Goal: Transaction & Acquisition: Obtain resource

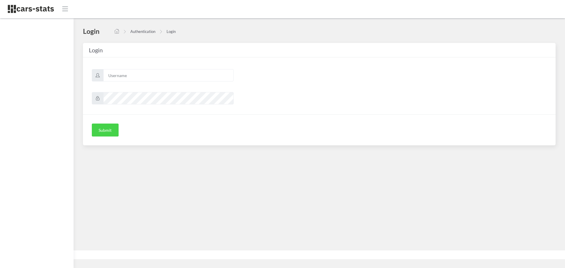
scroll to position [4, 4]
type input "skoda"
click at [105, 133] on button "Submit" at bounding box center [105, 129] width 27 height 13
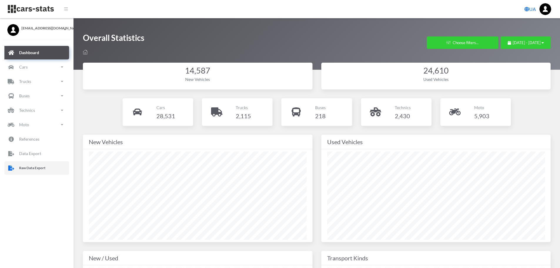
click at [49, 171] on link "Raw Data Export" at bounding box center [36, 168] width 65 height 14
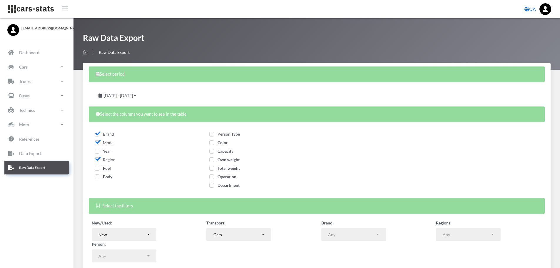
select select
click at [97, 170] on span "Fuel" at bounding box center [103, 168] width 16 height 5
checkbox input "true"
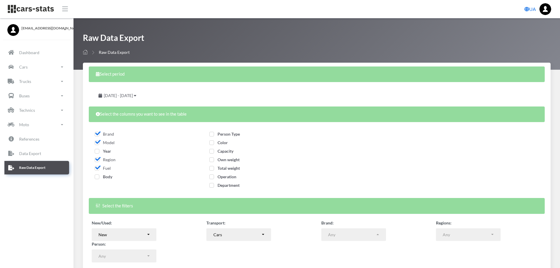
click at [98, 177] on span "Body" at bounding box center [104, 176] width 18 height 5
checkbox input "true"
click at [98, 151] on span "Year" at bounding box center [103, 150] width 16 height 5
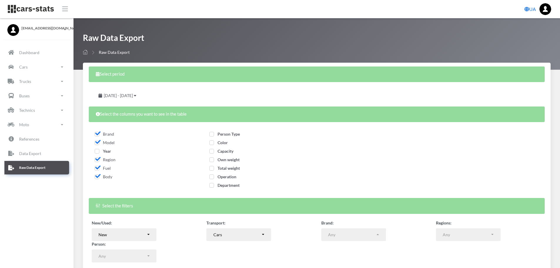
checkbox input "true"
click at [213, 132] on span "Person Type" at bounding box center [224, 133] width 31 height 5
checkbox input "true"
click at [213, 142] on span "Color" at bounding box center [218, 142] width 19 height 5
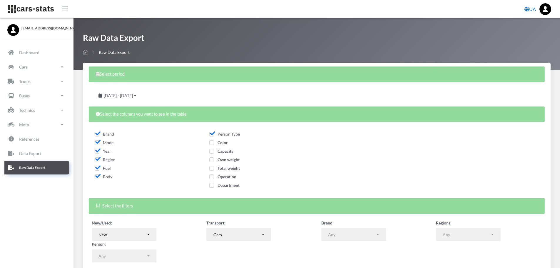
checkbox input "true"
click at [212, 150] on span "Capacity" at bounding box center [221, 150] width 24 height 5
checkbox input "true"
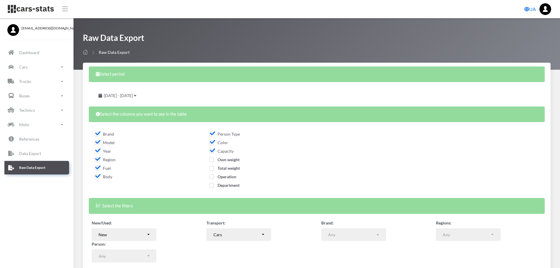
drag, startPoint x: 212, startPoint y: 159, endPoint x: 211, endPoint y: 170, distance: 10.7
click at [212, 159] on span "Own weight" at bounding box center [224, 159] width 30 height 5
checkbox input "true"
click at [211, 168] on span "Total weight" at bounding box center [224, 168] width 31 height 5
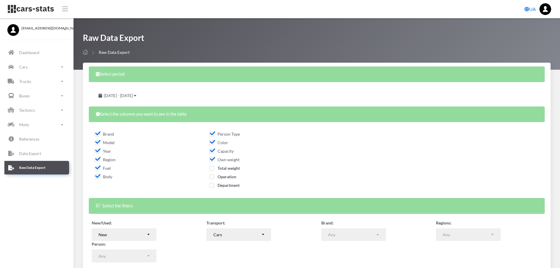
checkbox input "true"
click at [211, 177] on span "Operation" at bounding box center [222, 176] width 27 height 5
checkbox input "true"
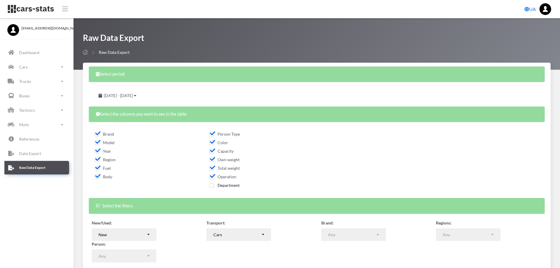
click at [211, 184] on span "Department" at bounding box center [224, 185] width 30 height 5
checkbox input "true"
click at [143, 92] on div "July 28, 2025 - August 27, 2025" at bounding box center [118, 95] width 52 height 13
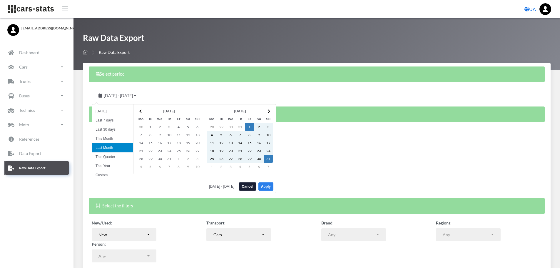
click at [268, 186] on button "Apply" at bounding box center [265, 186] width 15 height 8
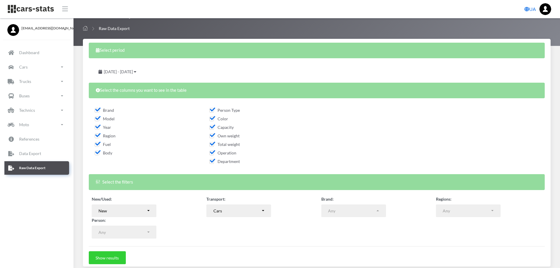
scroll to position [47, 0]
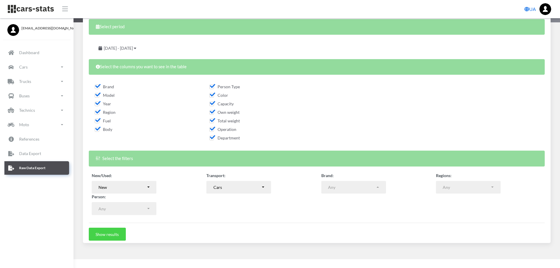
click at [106, 233] on button "Show results" at bounding box center [107, 234] width 37 height 13
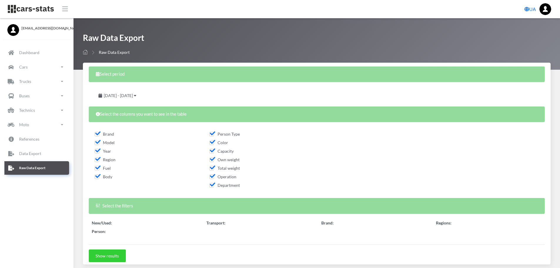
select select
select select "50"
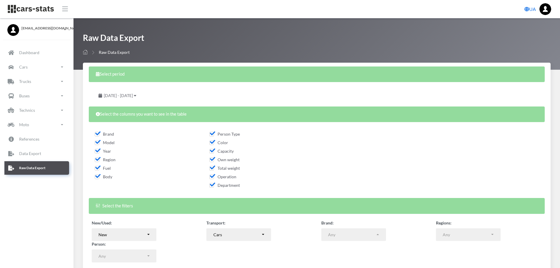
click at [133, 98] on span "August 1, 2025 - August 31, 2025" at bounding box center [118, 95] width 29 height 5
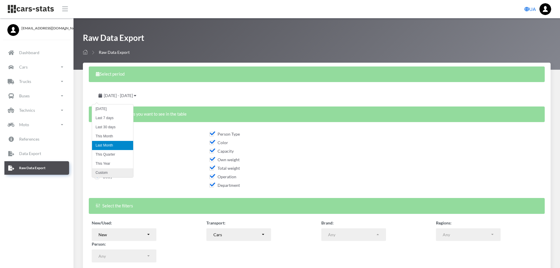
click at [109, 172] on li "Custom" at bounding box center [112, 172] width 41 height 9
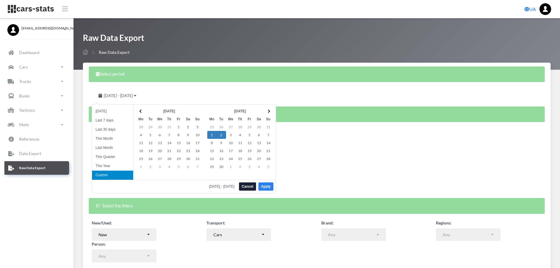
click at [269, 186] on button "Apply" at bounding box center [265, 186] width 15 height 8
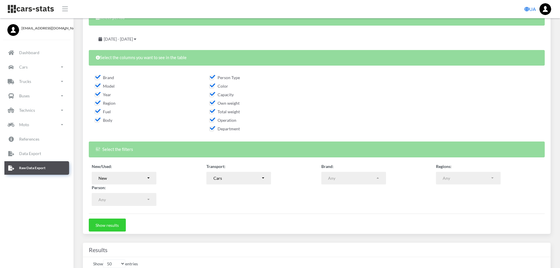
scroll to position [118, 0]
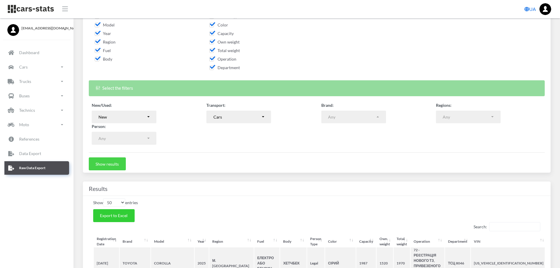
click at [120, 164] on button "Show results" at bounding box center [107, 163] width 37 height 13
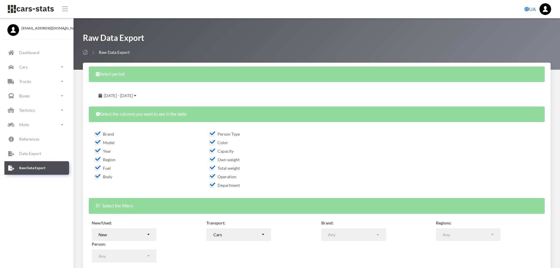
select select
select select "50"
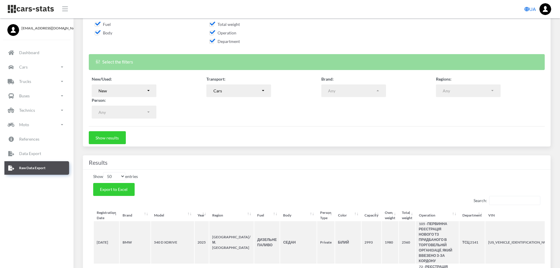
scroll to position [147, 0]
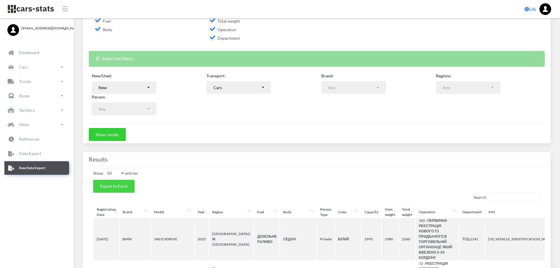
drag, startPoint x: 118, startPoint y: 189, endPoint x: 158, endPoint y: 181, distance: 40.4
click at [118, 189] on button "Export to Excel" at bounding box center [113, 186] width 41 height 13
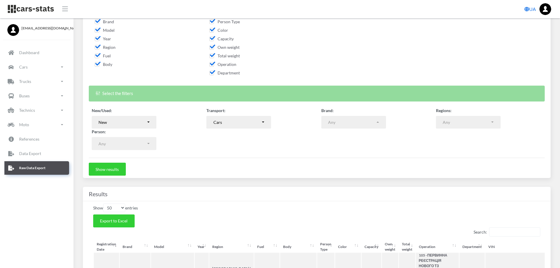
scroll to position [118, 0]
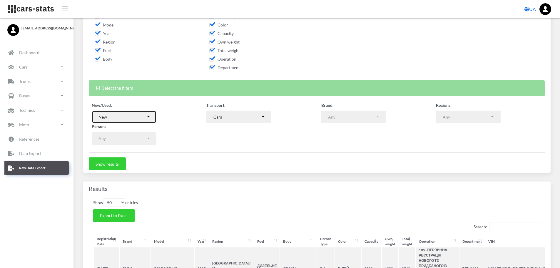
click at [143, 117] on div "New" at bounding box center [123, 117] width 48 height 6
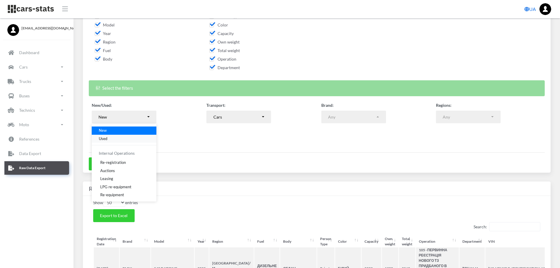
click at [103, 138] on span "Used" at bounding box center [103, 139] width 9 height 6
select select "used-import"
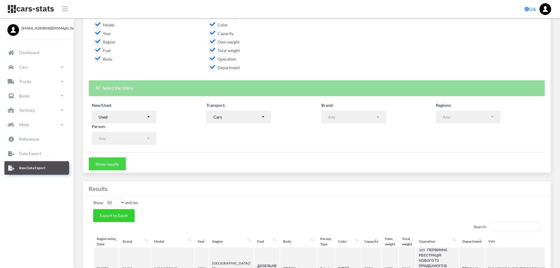
click at [116, 166] on button "Show results" at bounding box center [107, 163] width 37 height 13
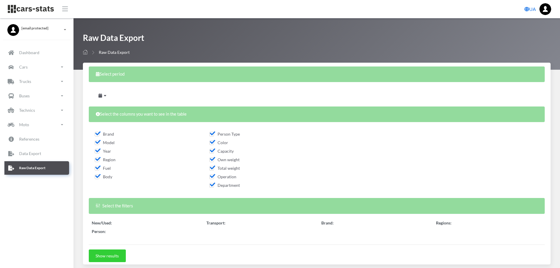
select select
select select "50"
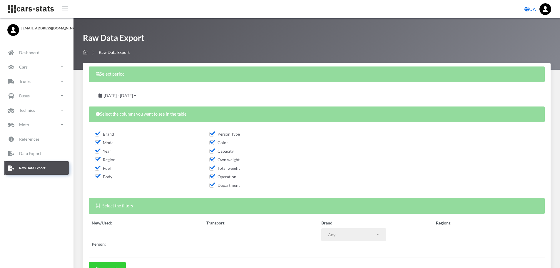
scroll to position [30, 0]
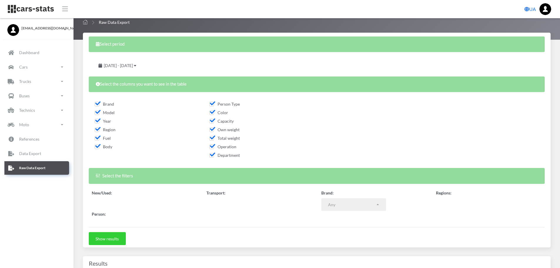
select select
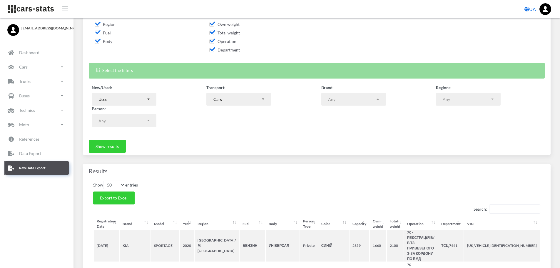
scroll to position [147, 0]
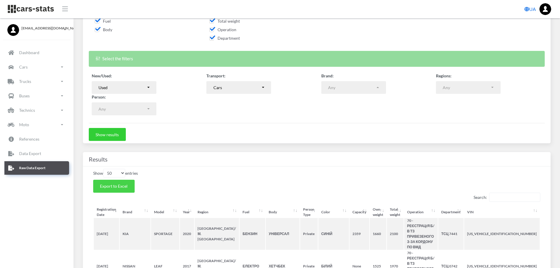
click at [125, 189] on button "Export to Excel" at bounding box center [113, 186] width 41 height 13
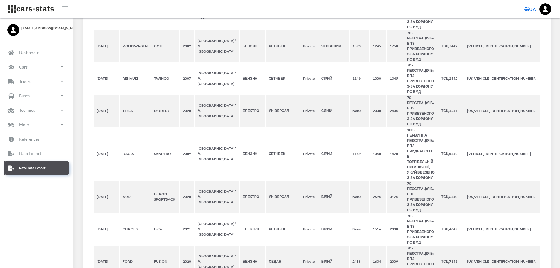
scroll to position [1693, 0]
